Goal: Task Accomplishment & Management: Complete application form

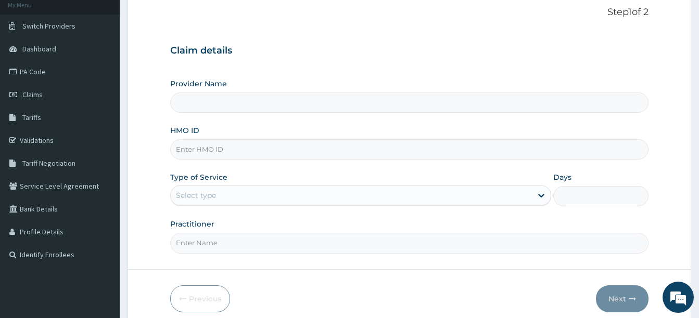
scroll to position [65, 0]
click at [258, 142] on input "HMO ID" at bounding box center [409, 149] width 478 height 20
type input "Benfit International Gym"
type input "1"
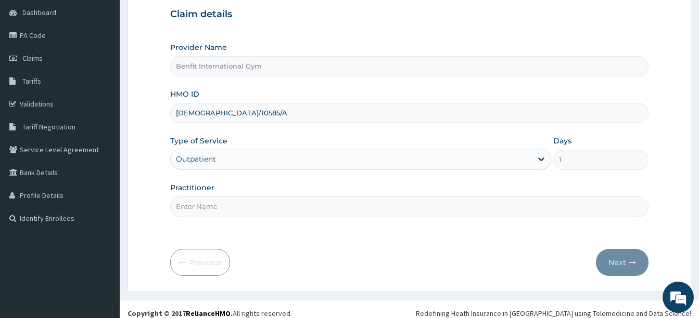
scroll to position [103, 0]
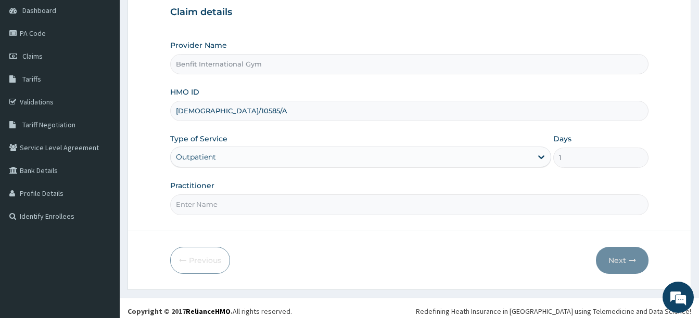
type input "ISW/10585/A"
click at [216, 204] on input "Practitioner" at bounding box center [409, 205] width 478 height 20
type input "[PERSON_NAME]"
click at [627, 259] on button "Next" at bounding box center [622, 260] width 53 height 27
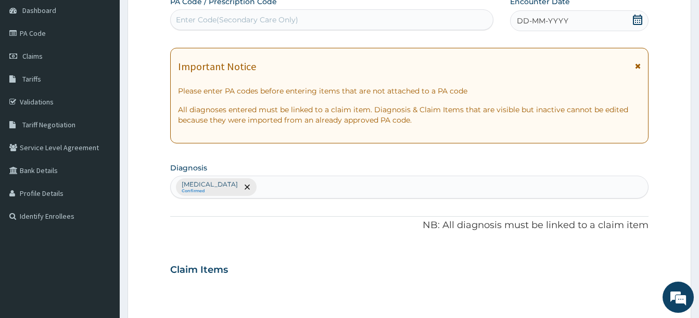
click at [635, 23] on icon at bounding box center [637, 20] width 10 height 10
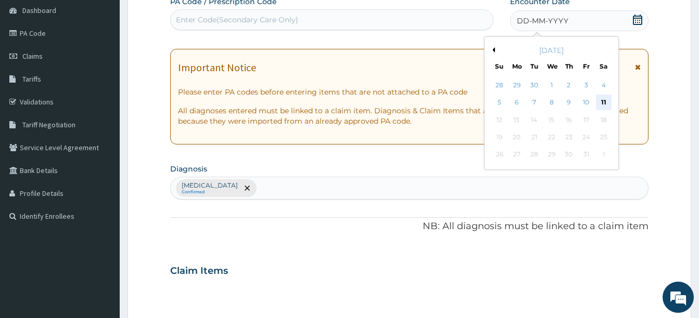
click at [605, 98] on div "11" at bounding box center [603, 103] width 16 height 16
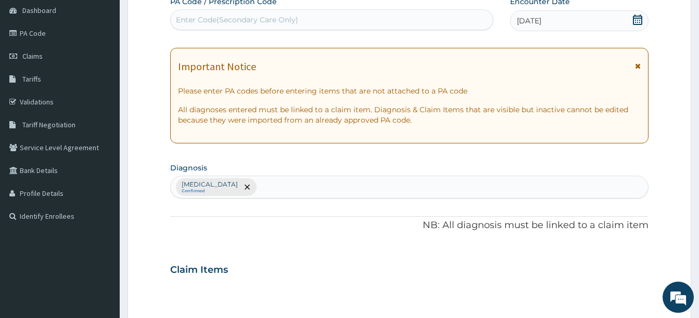
click at [429, 25] on div "Enter Code(Secondary Care Only)" at bounding box center [332, 19] width 322 height 17
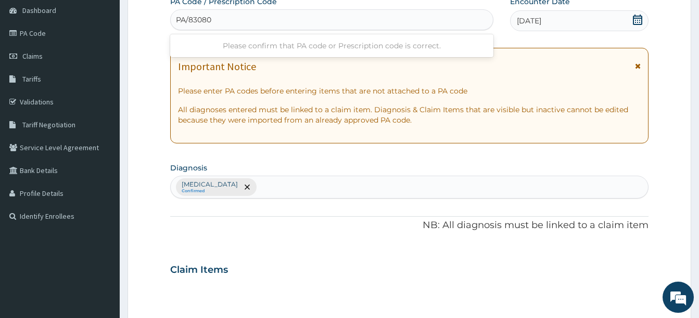
type input "PA/83080A"
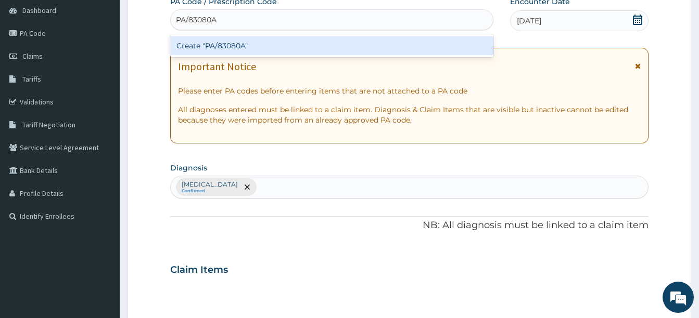
click at [418, 39] on div "Create "PA/83080A"" at bounding box center [331, 45] width 323 height 19
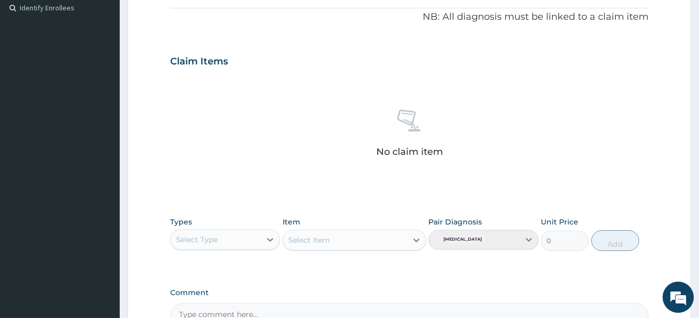
scroll to position [322, 0]
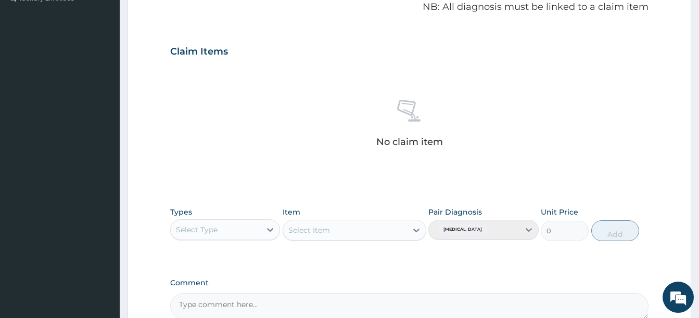
click at [259, 230] on div "Select Type" at bounding box center [216, 230] width 90 height 17
type input "GYM"
click at [229, 263] on div "Gym" at bounding box center [225, 256] width 110 height 19
click at [396, 227] on div "Select Item" at bounding box center [355, 230] width 144 height 21
click at [405, 228] on div "Select Item" at bounding box center [345, 230] width 124 height 17
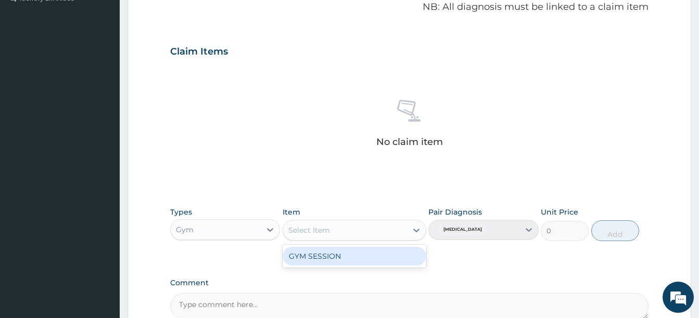
click at [393, 256] on div "GYM SESSION" at bounding box center [355, 256] width 144 height 19
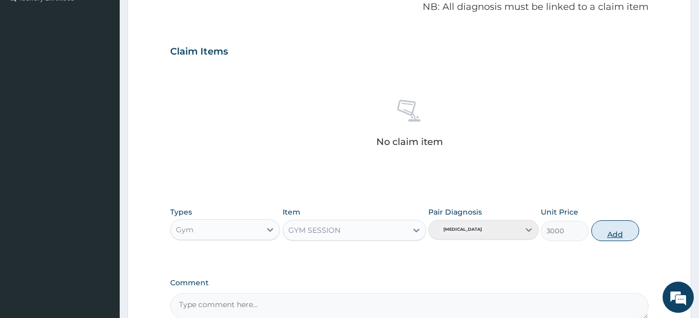
click at [600, 228] on button "Add" at bounding box center [615, 231] width 48 height 21
type input "0"
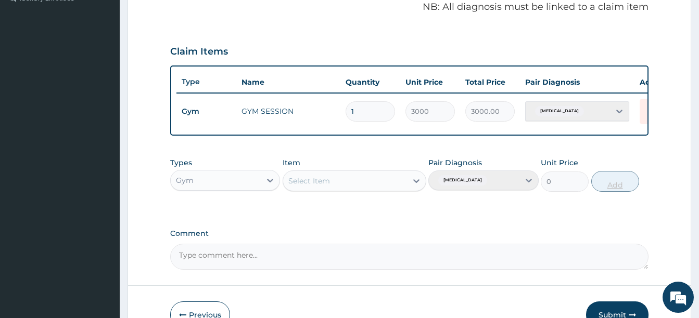
scroll to position [390, 0]
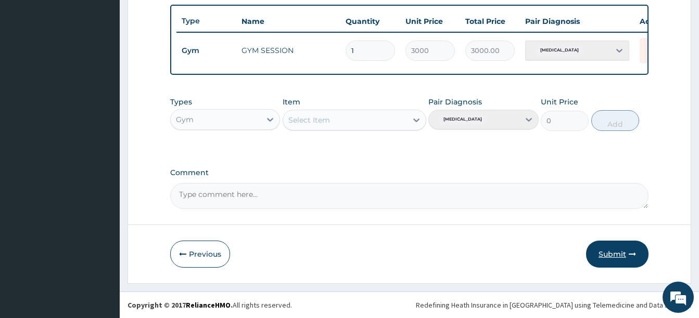
click at [618, 252] on button "Submit" at bounding box center [617, 254] width 62 height 27
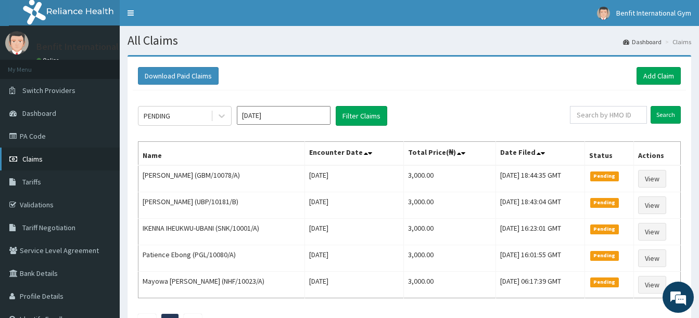
click at [73, 164] on link "Claims" at bounding box center [60, 159] width 120 height 23
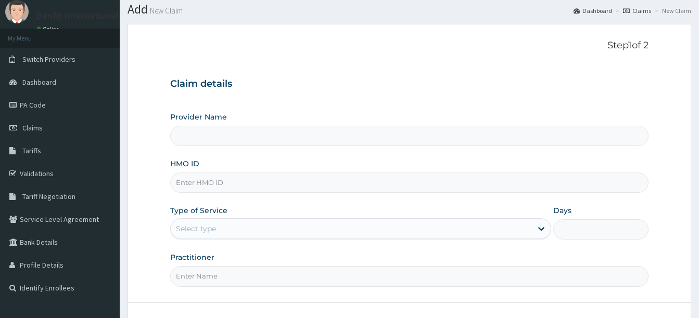
scroll to position [32, 0]
click at [227, 183] on input "HMO ID" at bounding box center [409, 182] width 478 height 20
type input "s"
type input "Benfit International Gym"
type input "1"
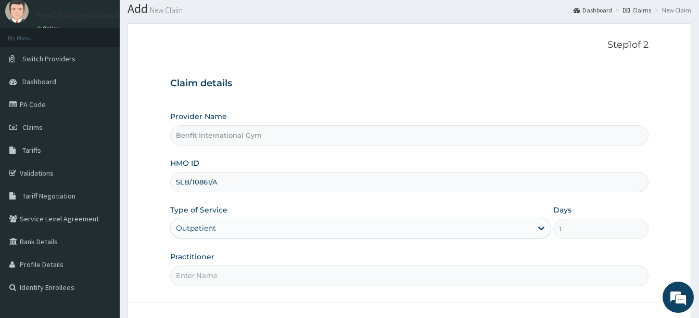
scroll to position [109, 0]
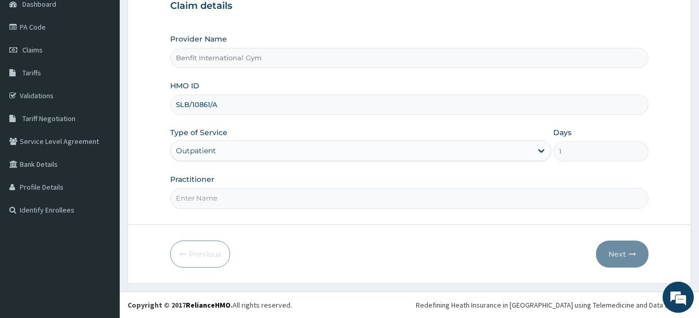
type input "SLB/10861/A"
click at [224, 198] on input "Practitioner" at bounding box center [409, 198] width 478 height 20
type input "[PERSON_NAME]"
click at [628, 252] on icon "button" at bounding box center [631, 254] width 7 height 7
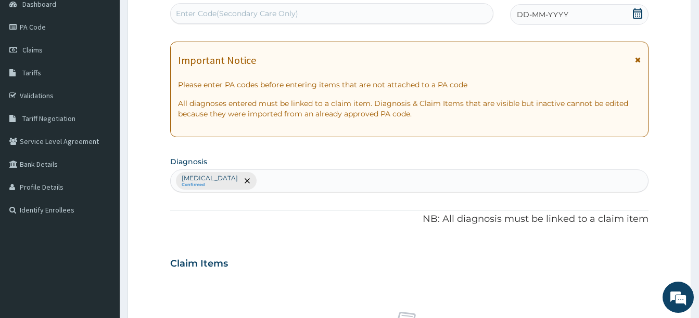
click at [642, 14] on icon at bounding box center [637, 13] width 10 height 10
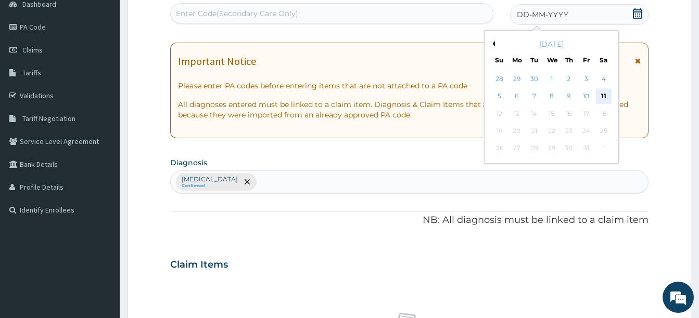
click at [606, 93] on div "11" at bounding box center [603, 97] width 16 height 16
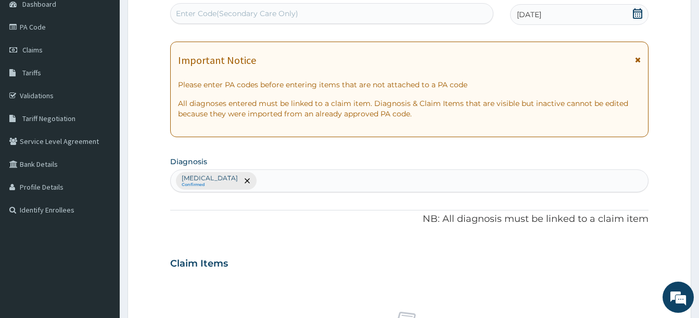
click at [356, 19] on div "Enter Code(Secondary Care Only)" at bounding box center [332, 13] width 322 height 17
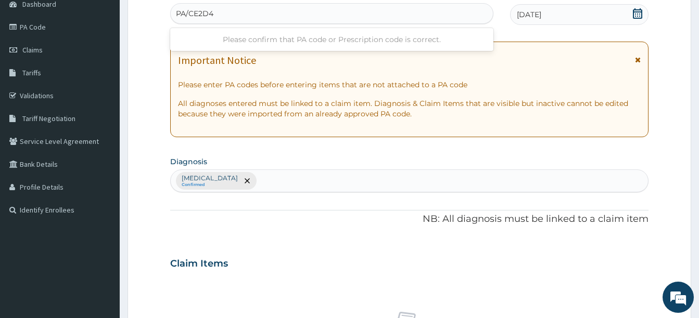
type input "PA/CE2D48"
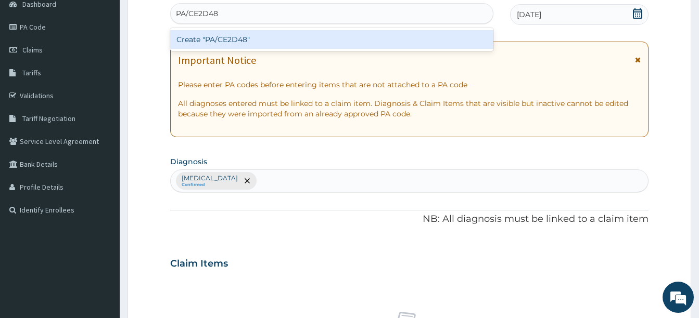
click at [346, 38] on div "Create "PA/CE2D48"" at bounding box center [331, 39] width 323 height 19
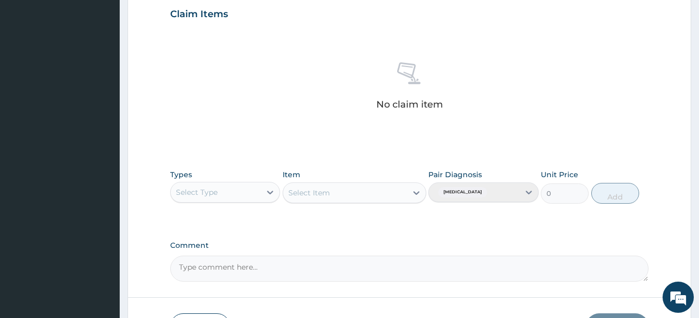
scroll to position [360, 0]
click at [252, 202] on div "Select Type" at bounding box center [225, 192] width 110 height 21
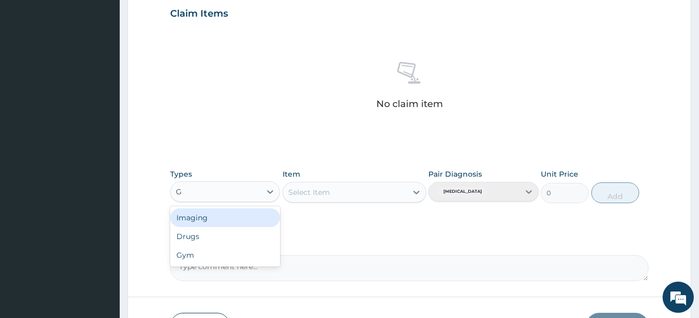
type input "GY"
click at [240, 217] on div "Gym" at bounding box center [225, 218] width 110 height 19
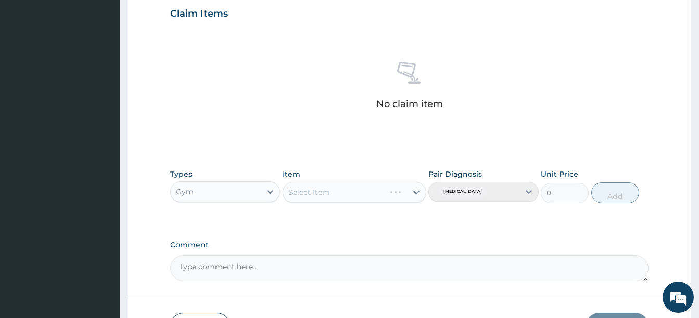
click at [410, 192] on div "Select Item" at bounding box center [355, 192] width 144 height 21
click at [413, 194] on div "Select Item" at bounding box center [355, 192] width 144 height 21
click at [412, 197] on icon at bounding box center [416, 192] width 10 height 10
click at [407, 219] on div "GYM SESSION" at bounding box center [355, 218] width 144 height 19
click at [599, 197] on button "Add" at bounding box center [615, 193] width 48 height 21
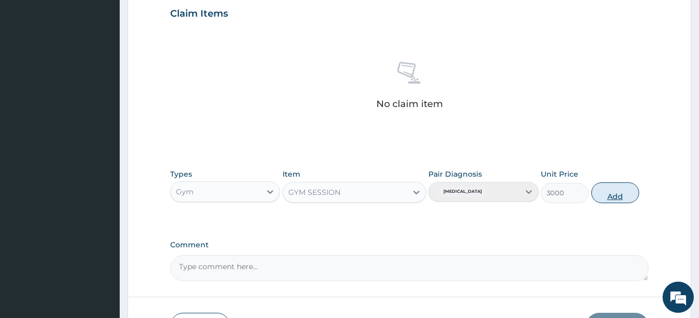
type input "0"
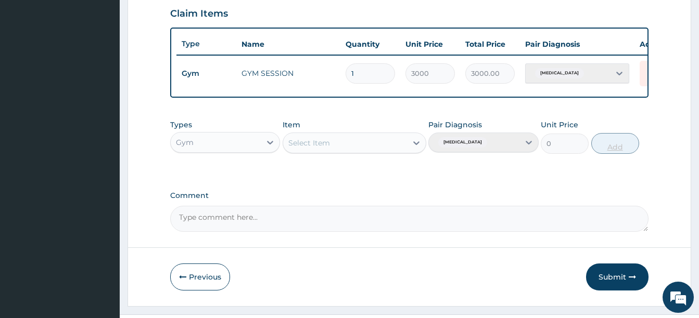
scroll to position [390, 0]
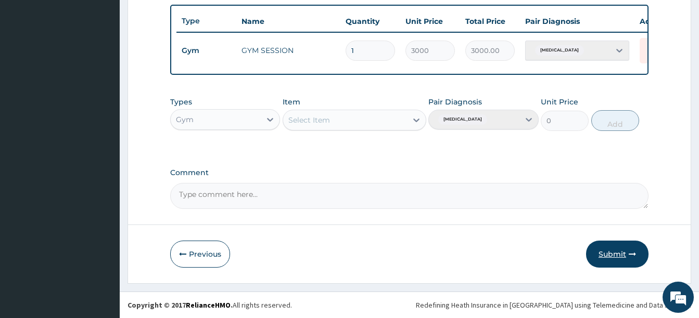
click at [607, 249] on button "Submit" at bounding box center [617, 254] width 62 height 27
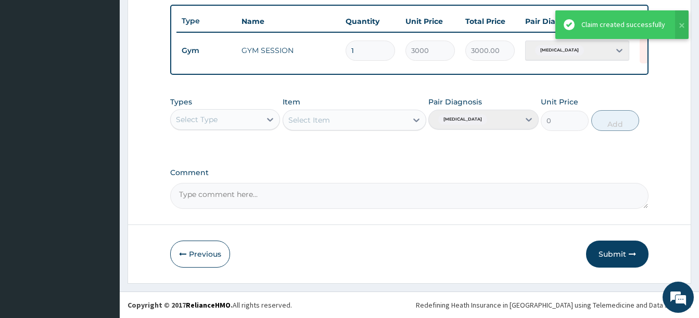
drag, startPoint x: 594, startPoint y: 249, endPoint x: 534, endPoint y: 273, distance: 64.7
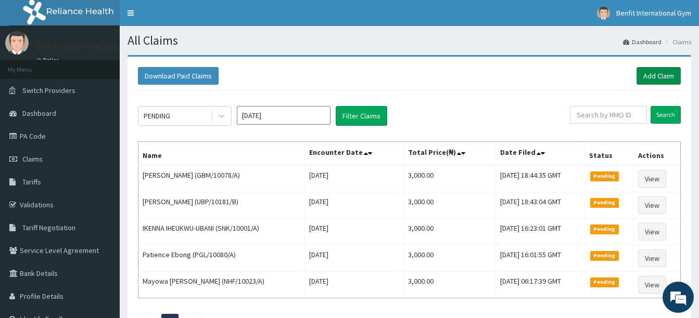
click at [655, 71] on link "Add Claim" at bounding box center [658, 76] width 44 height 18
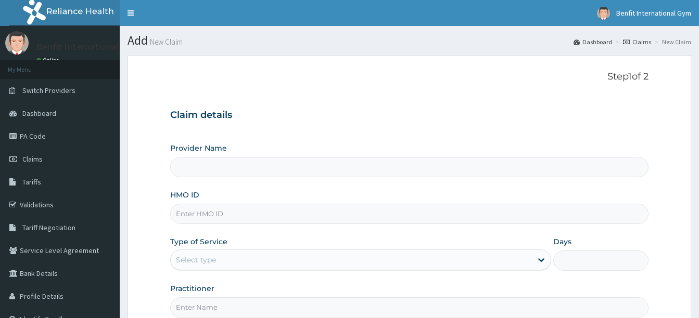
type input "Benfit International Gym"
type input "1"
click at [421, 216] on input "HMO ID" at bounding box center [409, 214] width 478 height 20
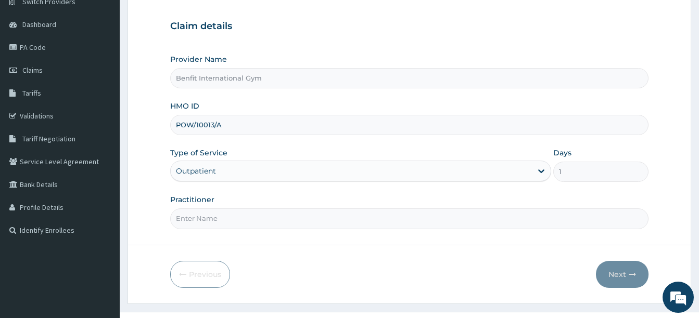
scroll to position [109, 0]
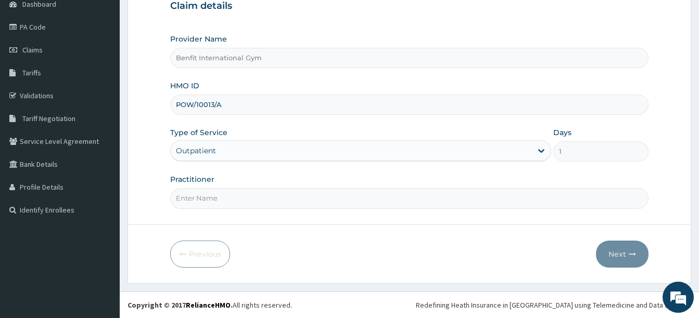
type input "POW/10013/A"
click at [332, 189] on input "Practitioner" at bounding box center [409, 198] width 478 height 20
type input "ABDULKAREEM ZAYNAB"
click at [618, 260] on button "Next" at bounding box center [622, 254] width 53 height 27
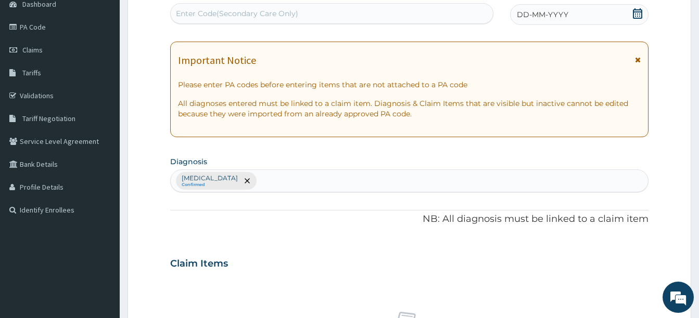
click at [637, 8] on icon at bounding box center [637, 13] width 10 height 10
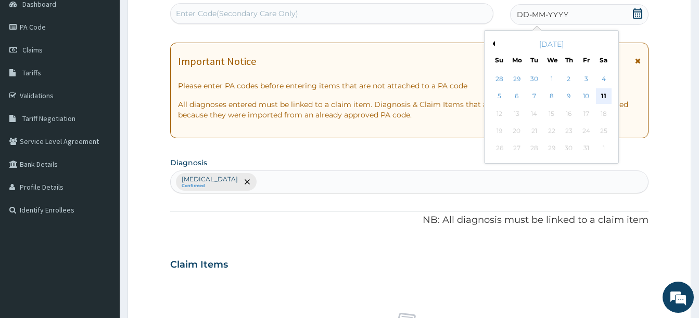
click at [600, 94] on div "11" at bounding box center [603, 97] width 16 height 16
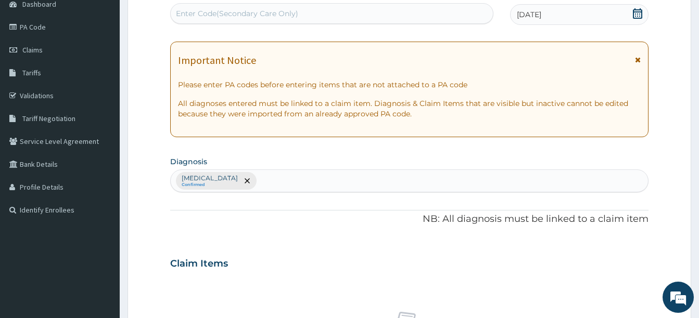
click at [432, 15] on div "Enter Code(Secondary Care Only)" at bounding box center [332, 13] width 322 height 17
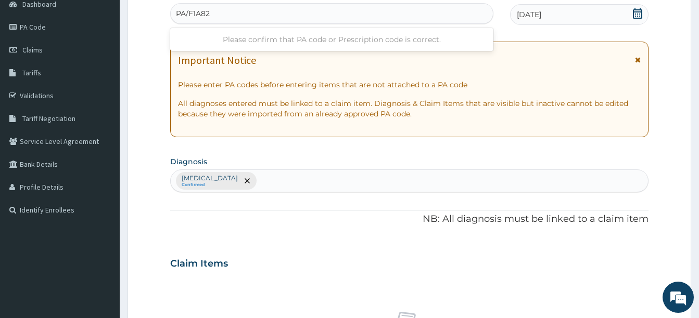
type input "PA/F1A824"
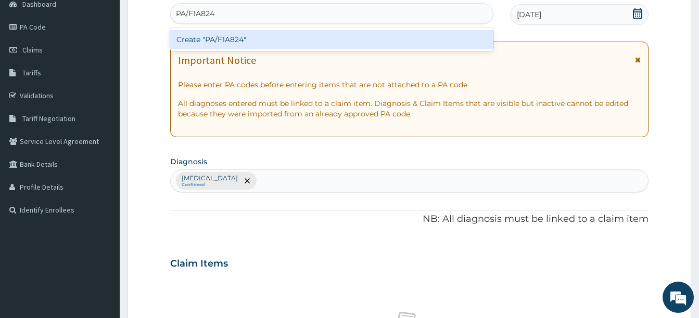
click at [423, 40] on div "Create "PA/F1A824"" at bounding box center [331, 39] width 323 height 19
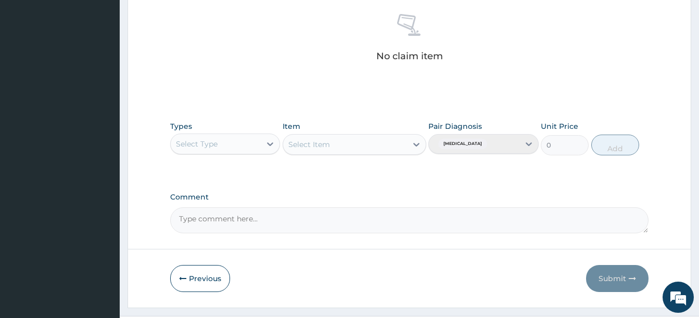
scroll to position [432, 0]
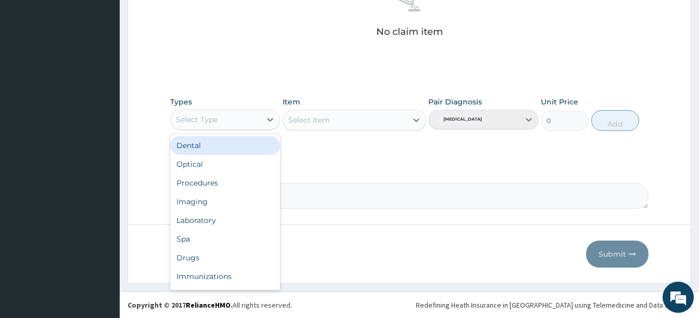
click at [249, 120] on div "Select Type" at bounding box center [216, 119] width 90 height 17
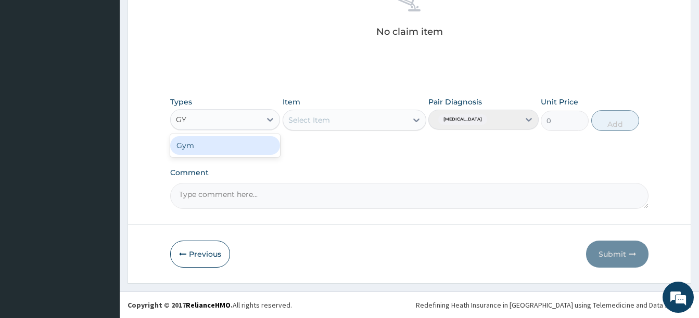
type input "GYM"
click at [242, 139] on div "Gym" at bounding box center [225, 145] width 110 height 19
click at [421, 119] on icon at bounding box center [416, 120] width 10 height 10
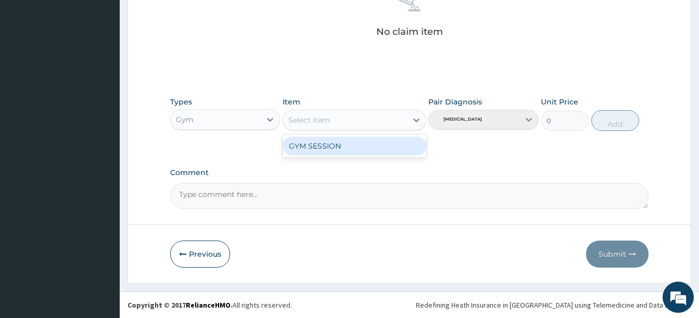
click at [403, 140] on div "GYM SESSION" at bounding box center [355, 146] width 144 height 19
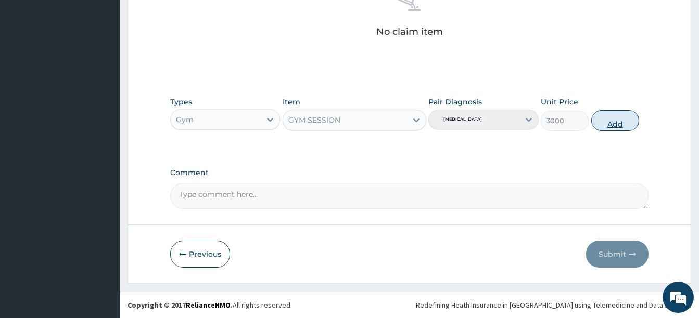
click at [610, 123] on button "Add" at bounding box center [615, 120] width 48 height 21
type input "0"
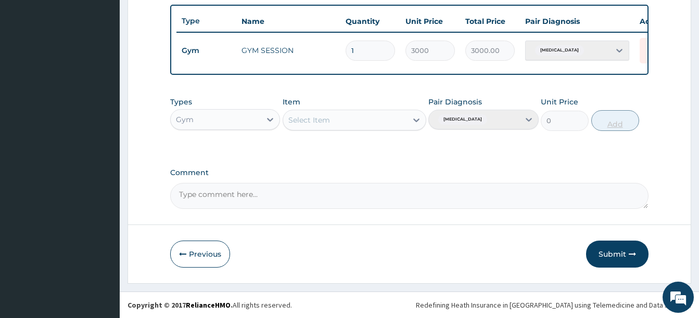
scroll to position [390, 0]
click at [605, 251] on button "Submit" at bounding box center [617, 254] width 62 height 27
